Goal: Task Accomplishment & Management: Manage account settings

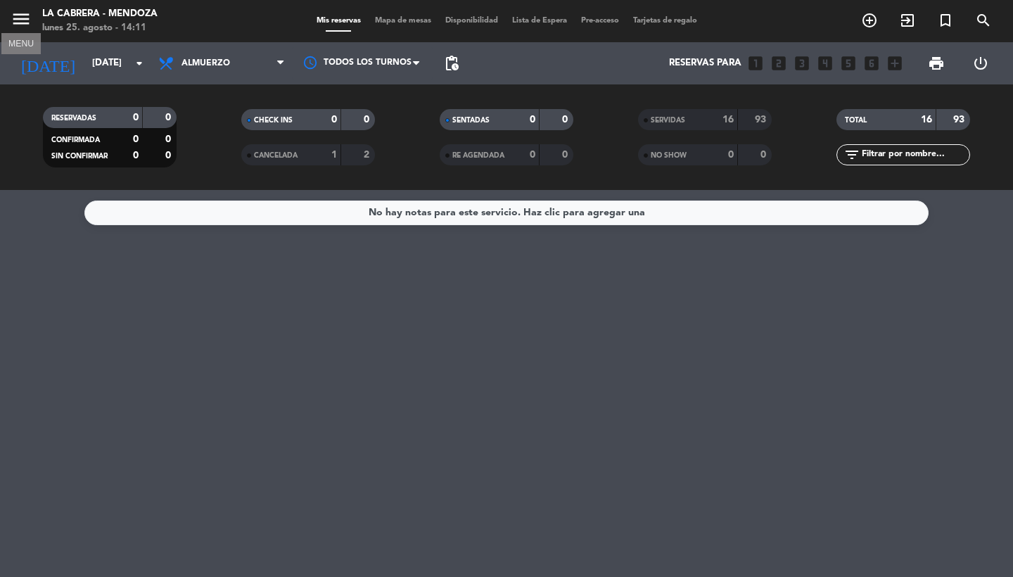
click at [18, 18] on icon "menu" at bounding box center [21, 18] width 21 height 21
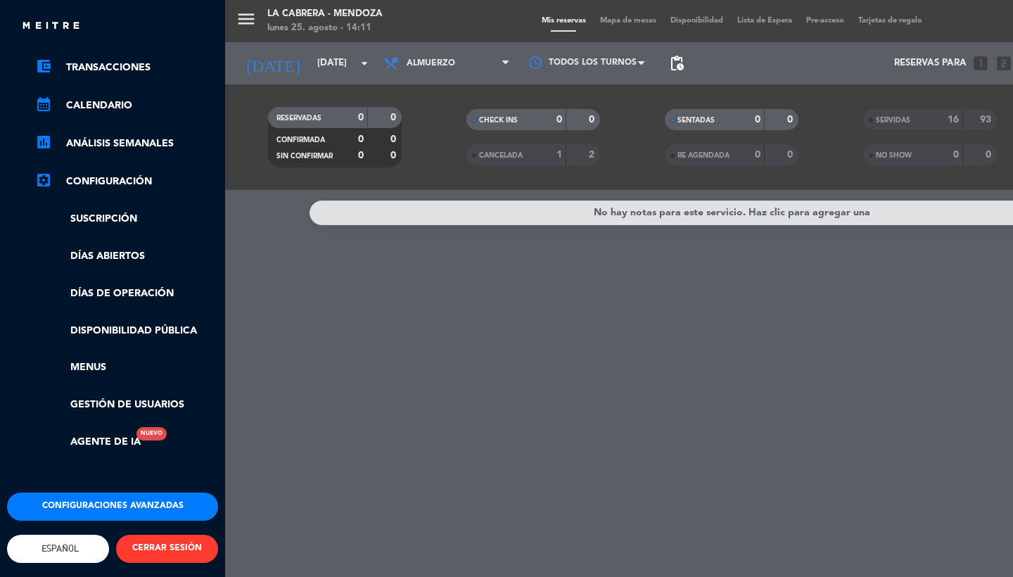
scroll to position [143, 0]
click at [134, 434] on link "Agente de IA Nuevo" at bounding box center [88, 442] width 106 height 16
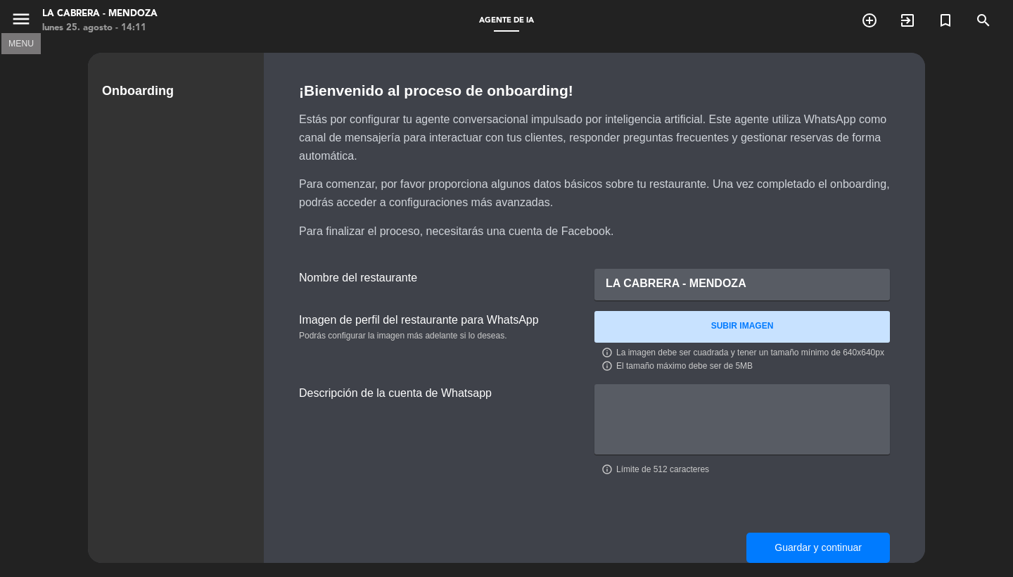
click at [22, 21] on icon "menu" at bounding box center [21, 18] width 21 height 21
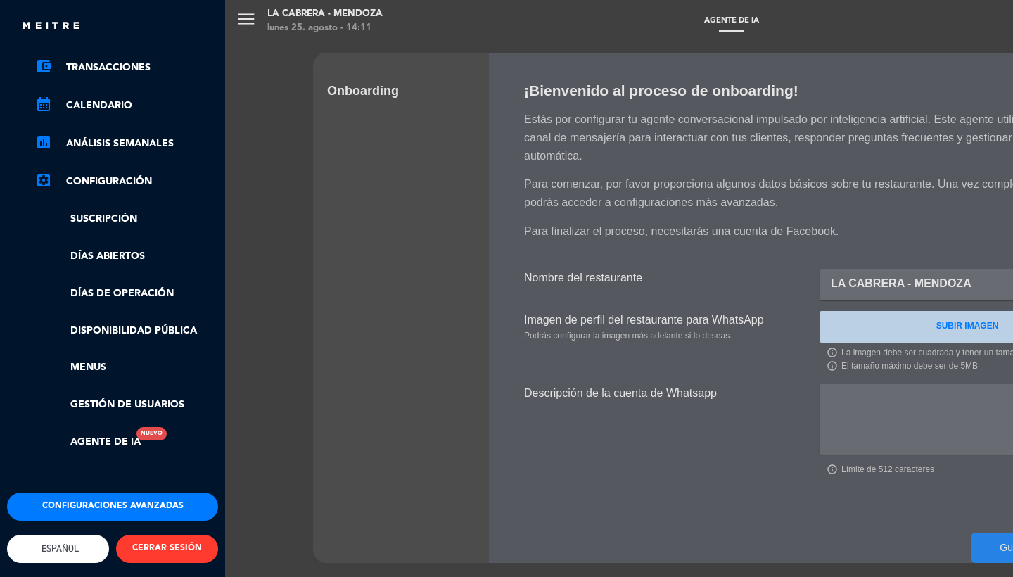
click at [184, 535] on button "CERRAR SESIÓN" at bounding box center [167, 549] width 102 height 28
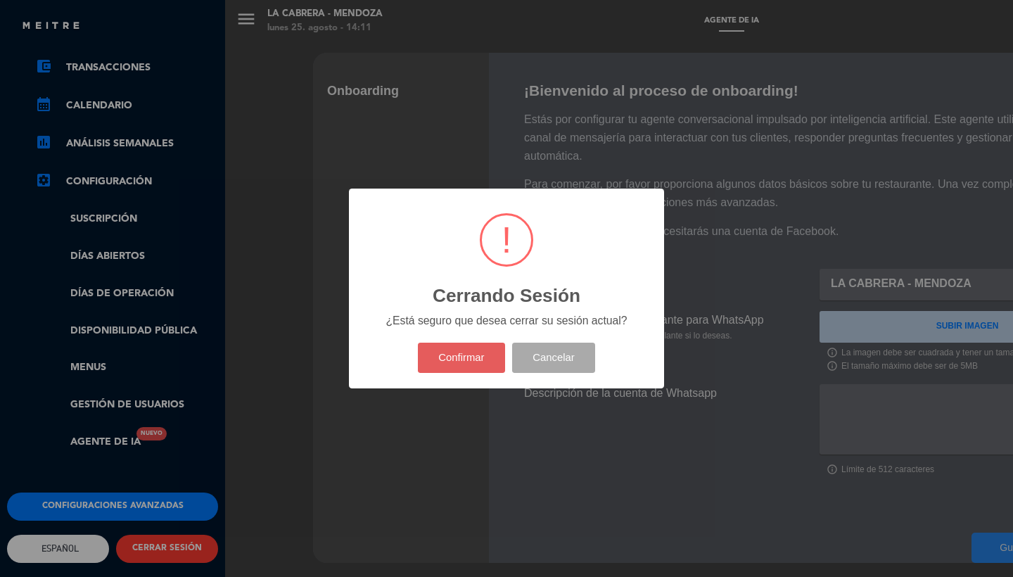
click at [455, 343] on button "Confirmar" at bounding box center [462, 358] width 88 height 30
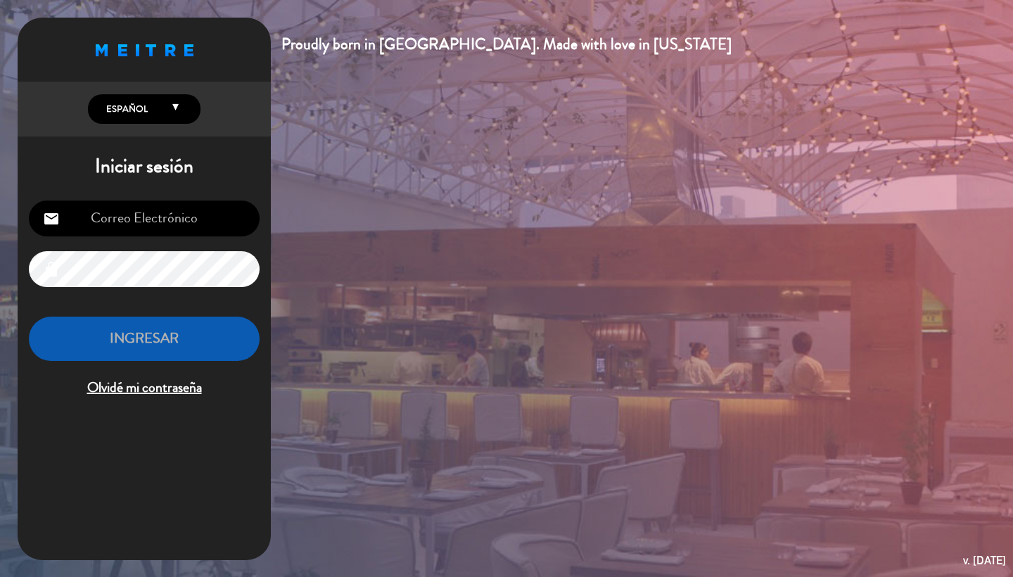
click at [319, 219] on div "Proudly born in [GEOGRAPHIC_DATA]. Made with love in [US_STATE] English Español…" at bounding box center [506, 288] width 1013 height 577
click at [172, 231] on input "email" at bounding box center [144, 218] width 231 height 36
click at [474, 346] on div "Proudly born in [GEOGRAPHIC_DATA]. Made with love in [US_STATE] English Español…" at bounding box center [506, 288] width 1013 height 577
click at [801, 2] on div "Proudly born in [GEOGRAPHIC_DATA]. Made with love in [US_STATE] English Español…" at bounding box center [506, 288] width 1013 height 577
